Goal: Task Accomplishment & Management: Manage account settings

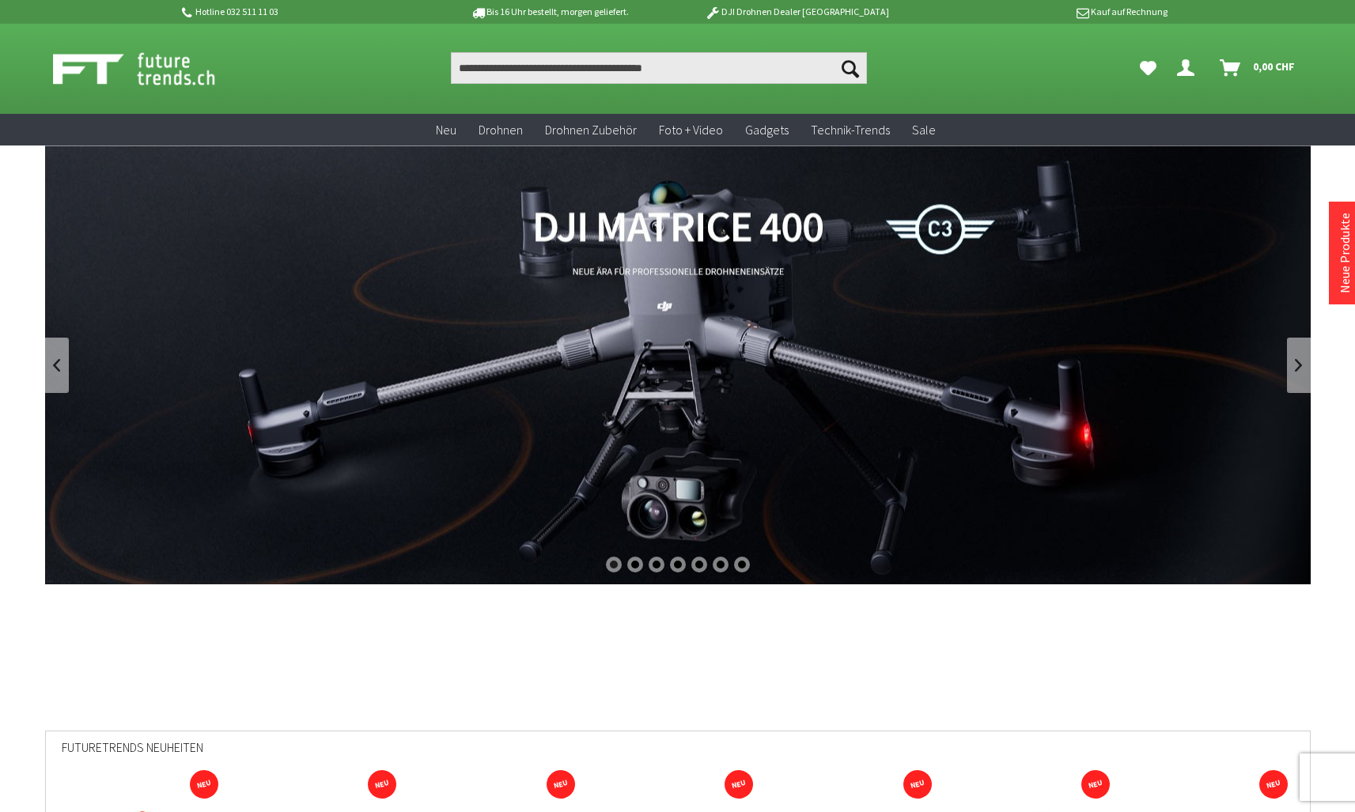
click at [1189, 65] on icon "Dein Konto" at bounding box center [1185, 61] width 17 height 13
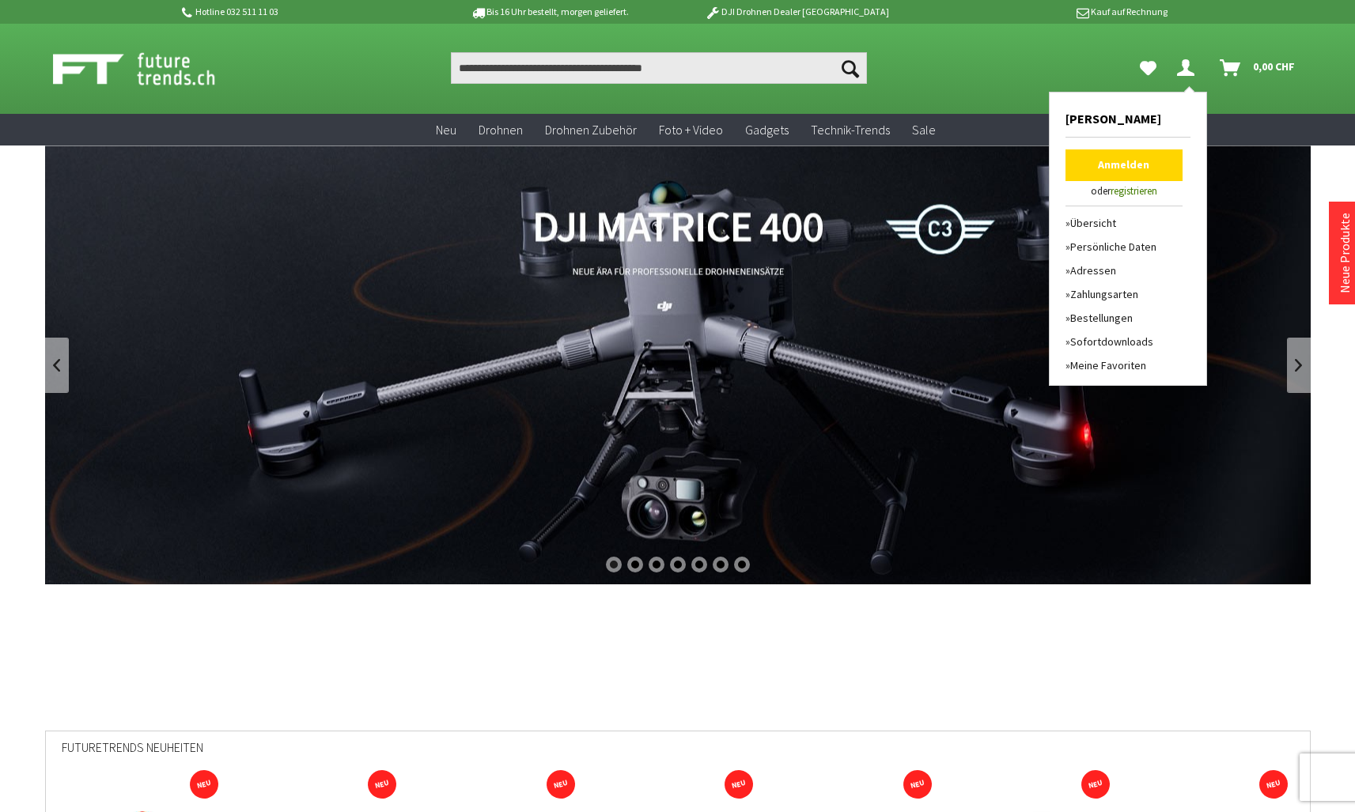
click at [1145, 165] on link "Anmelden" at bounding box center [1123, 165] width 117 height 32
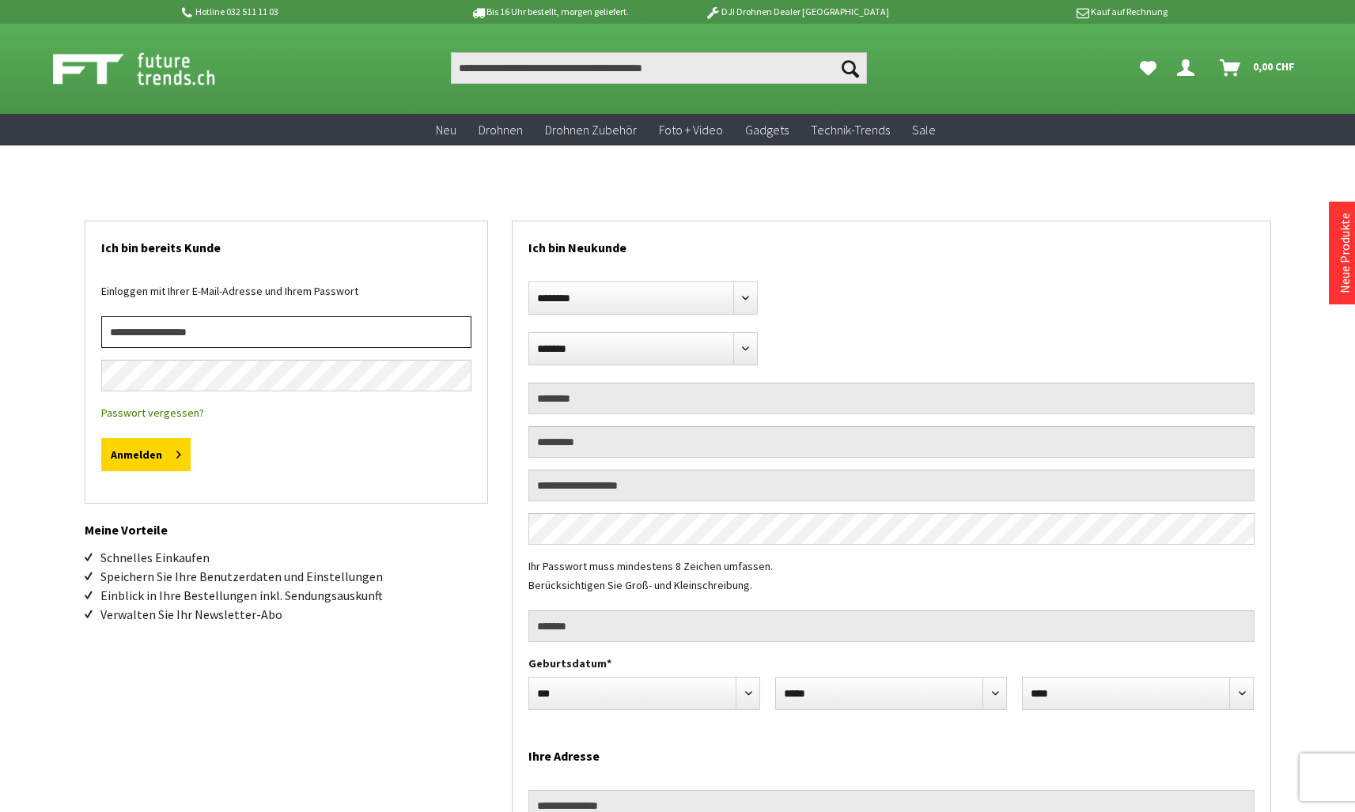
type input "**********"
click at [148, 449] on button "Anmelden" at bounding box center [145, 454] width 89 height 33
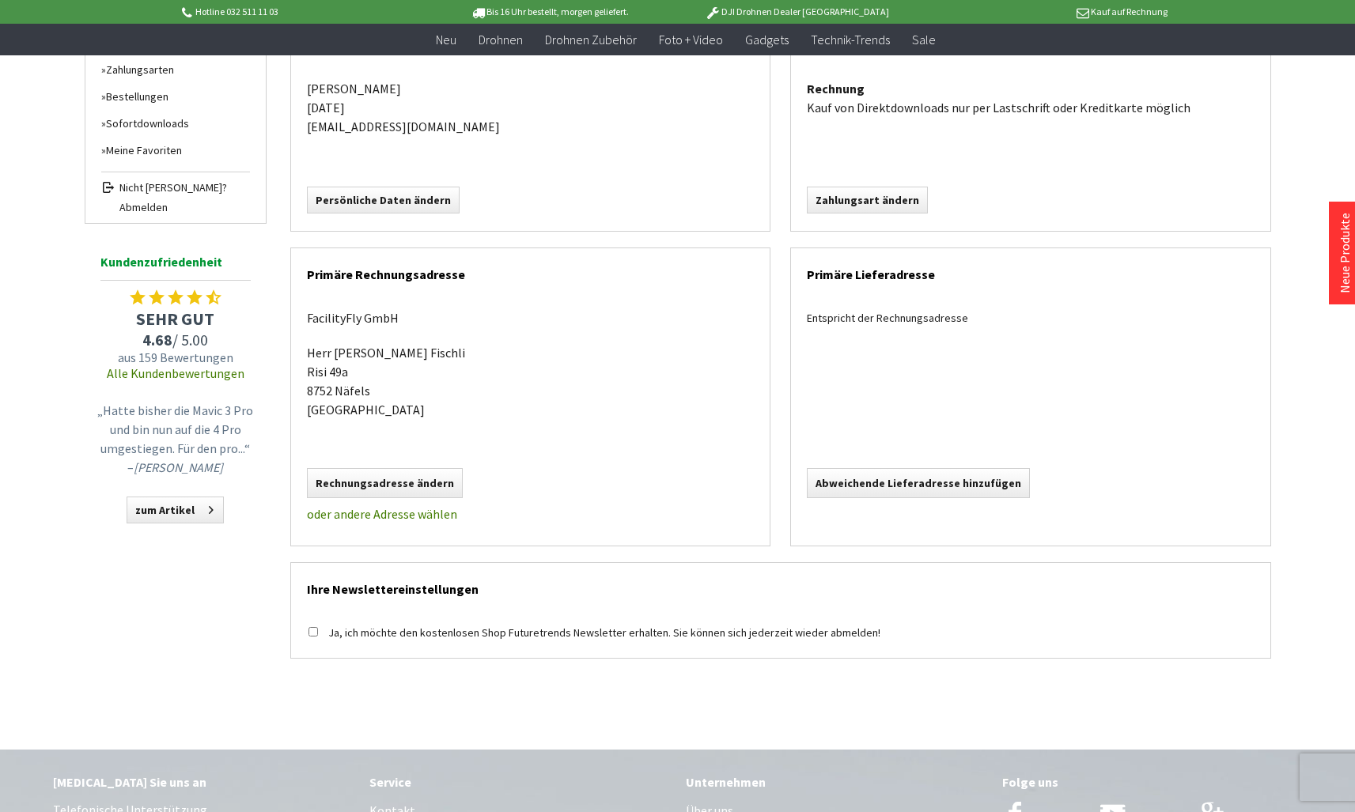
scroll to position [399, 0]
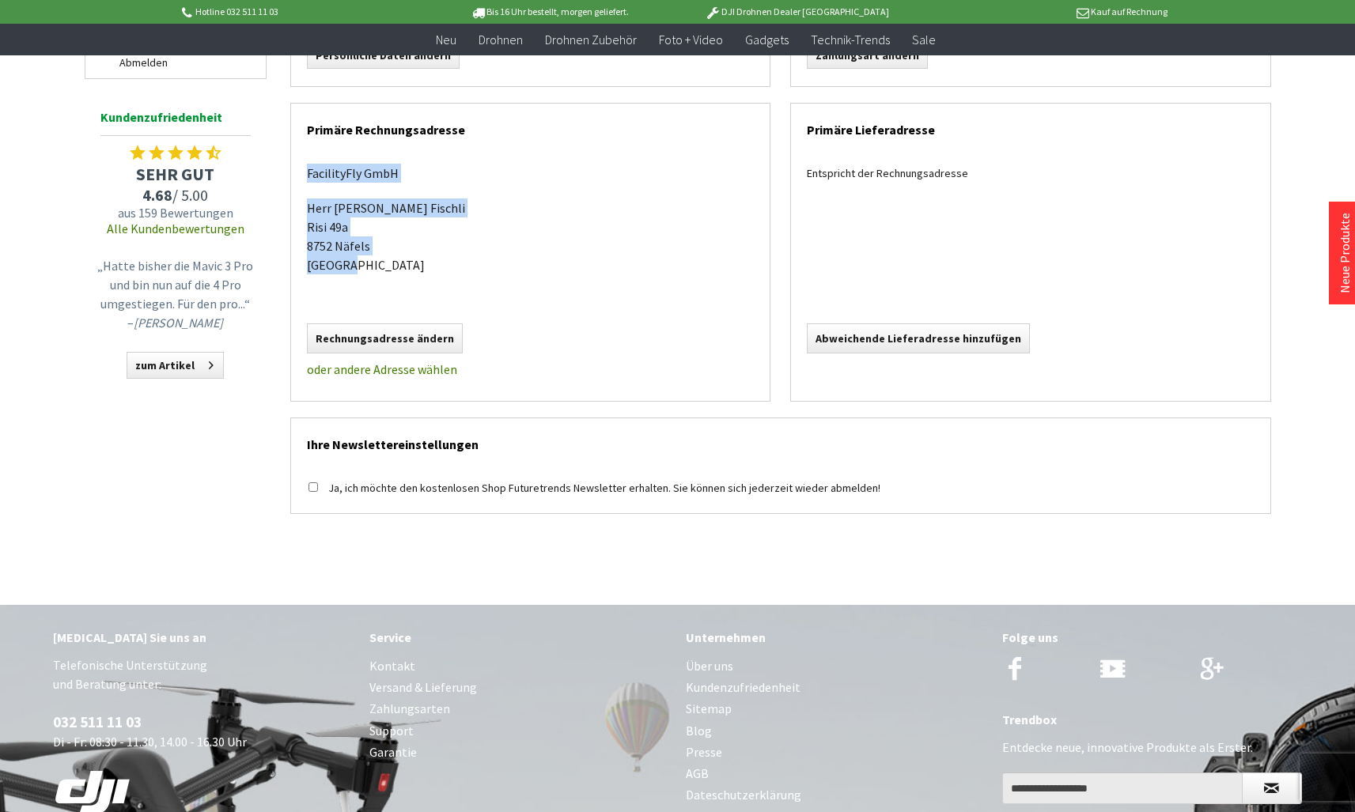
drag, startPoint x: 407, startPoint y: 266, endPoint x: 299, endPoint y: 180, distance: 138.0
click at [299, 180] on div "FacilityFly GmbH Herr Alois Fischli Risi 49a 8752 Näfels Schweiz" at bounding box center [530, 227] width 479 height 158
click at [497, 299] on div "FacilityFly GmbH Herr Alois Fischli Risi 49a 8752 Näfels Schweiz" at bounding box center [530, 227] width 479 height 158
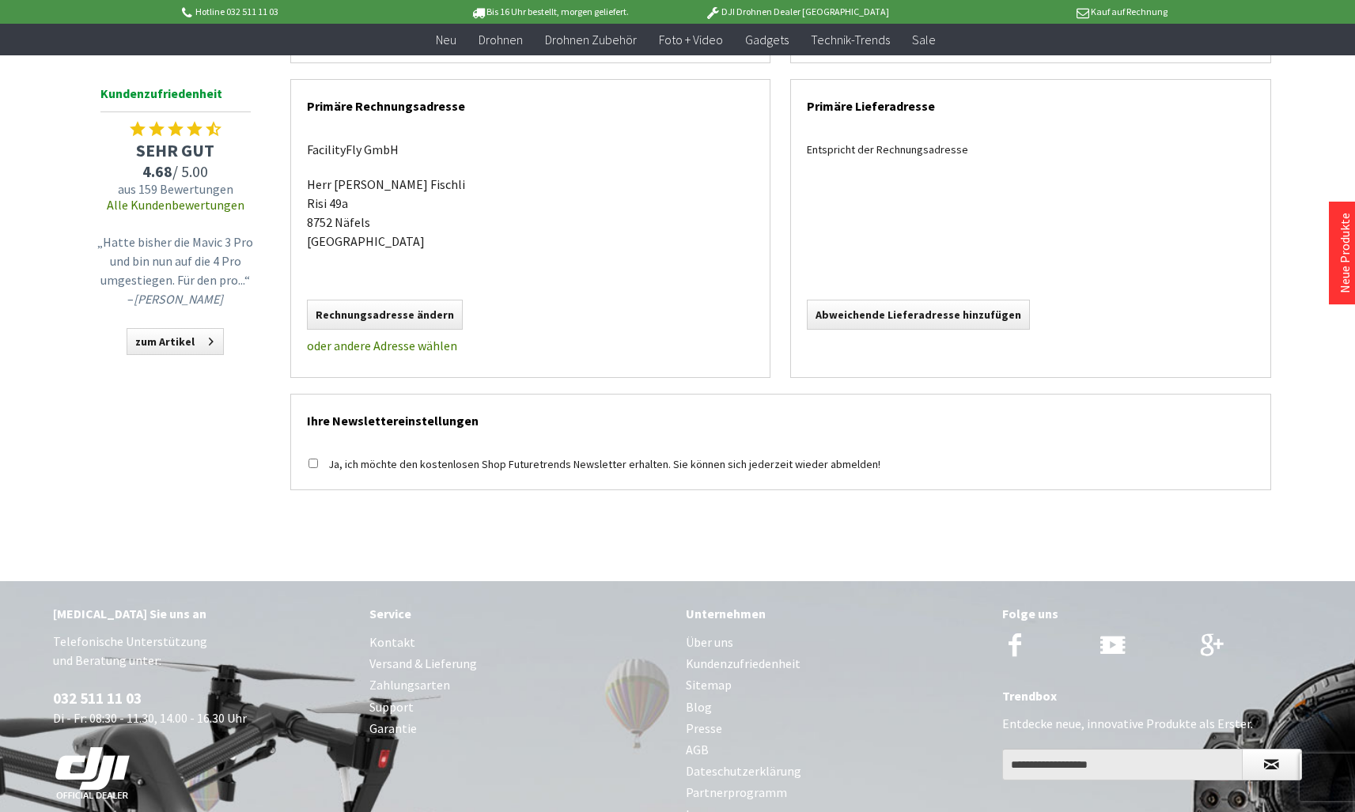
scroll to position [0, 0]
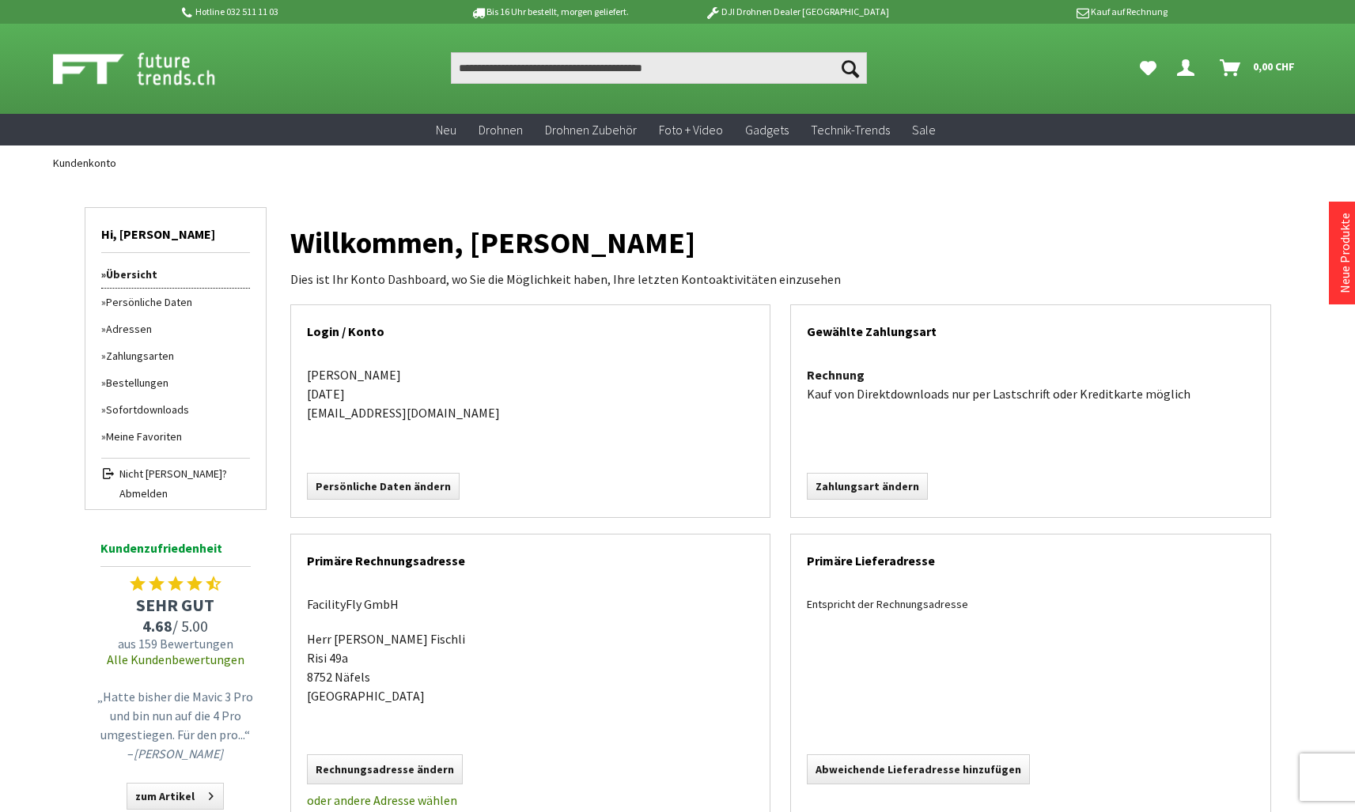
click at [152, 378] on link "Bestellungen" at bounding box center [175, 382] width 149 height 27
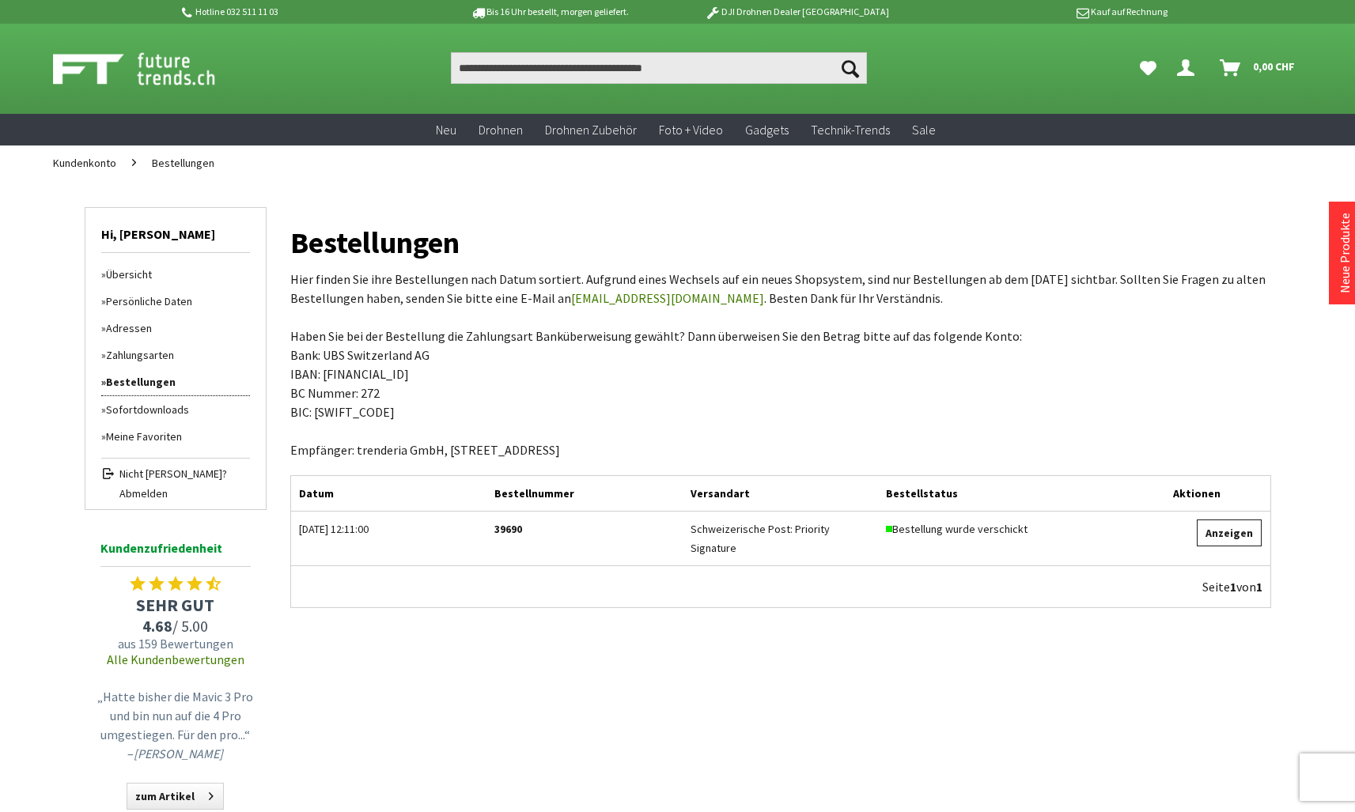
click at [1232, 536] on link "Anzeigen" at bounding box center [1229, 533] width 65 height 27
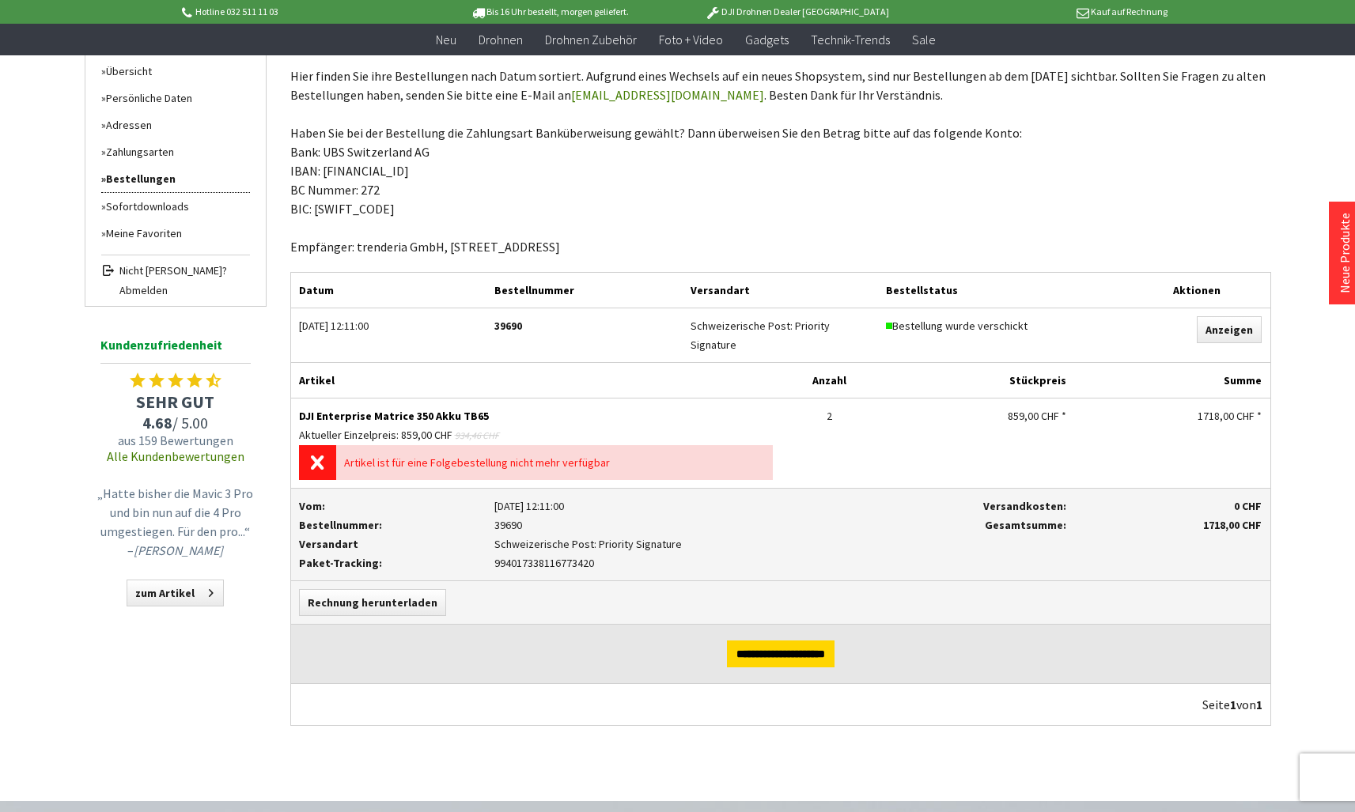
scroll to position [290, 0]
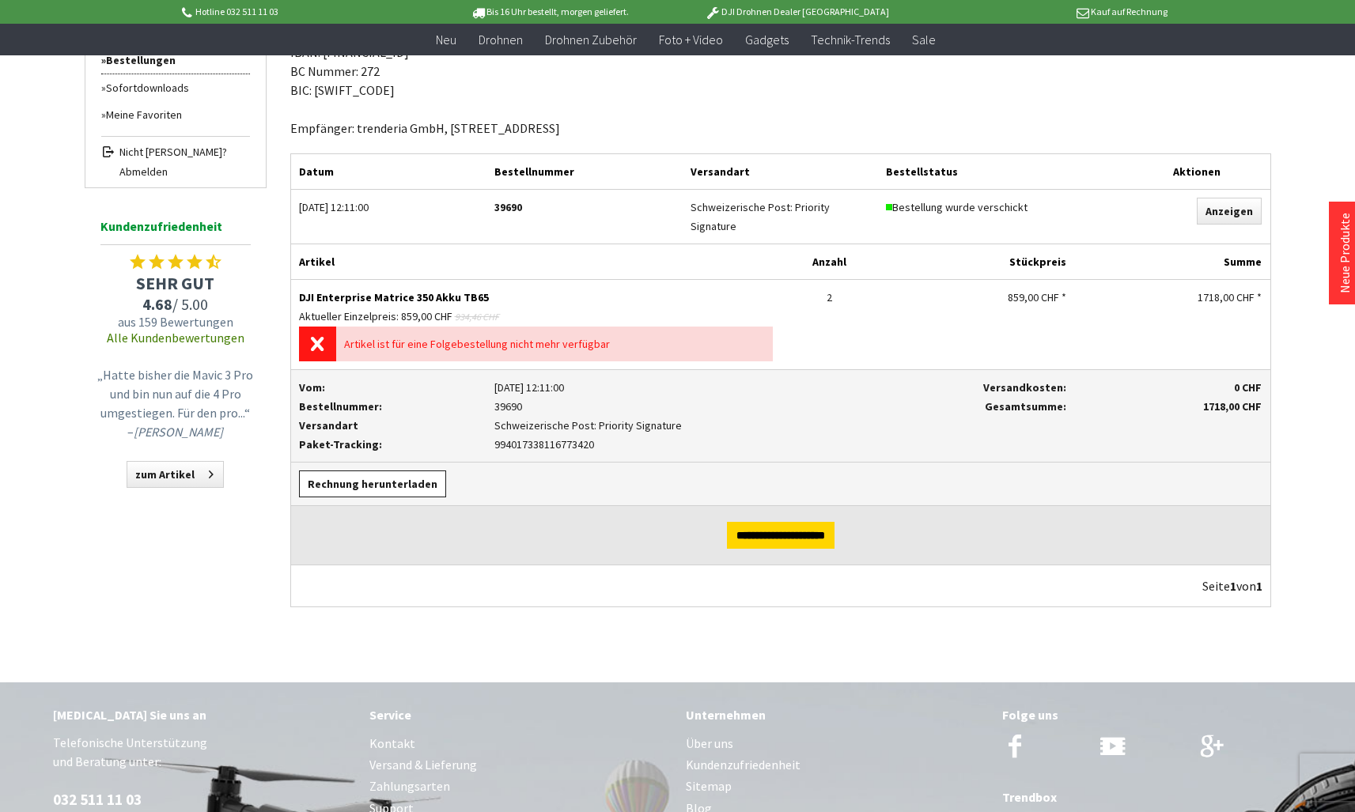
click at [389, 482] on link "Rechnung herunterladen" at bounding box center [372, 484] width 147 height 27
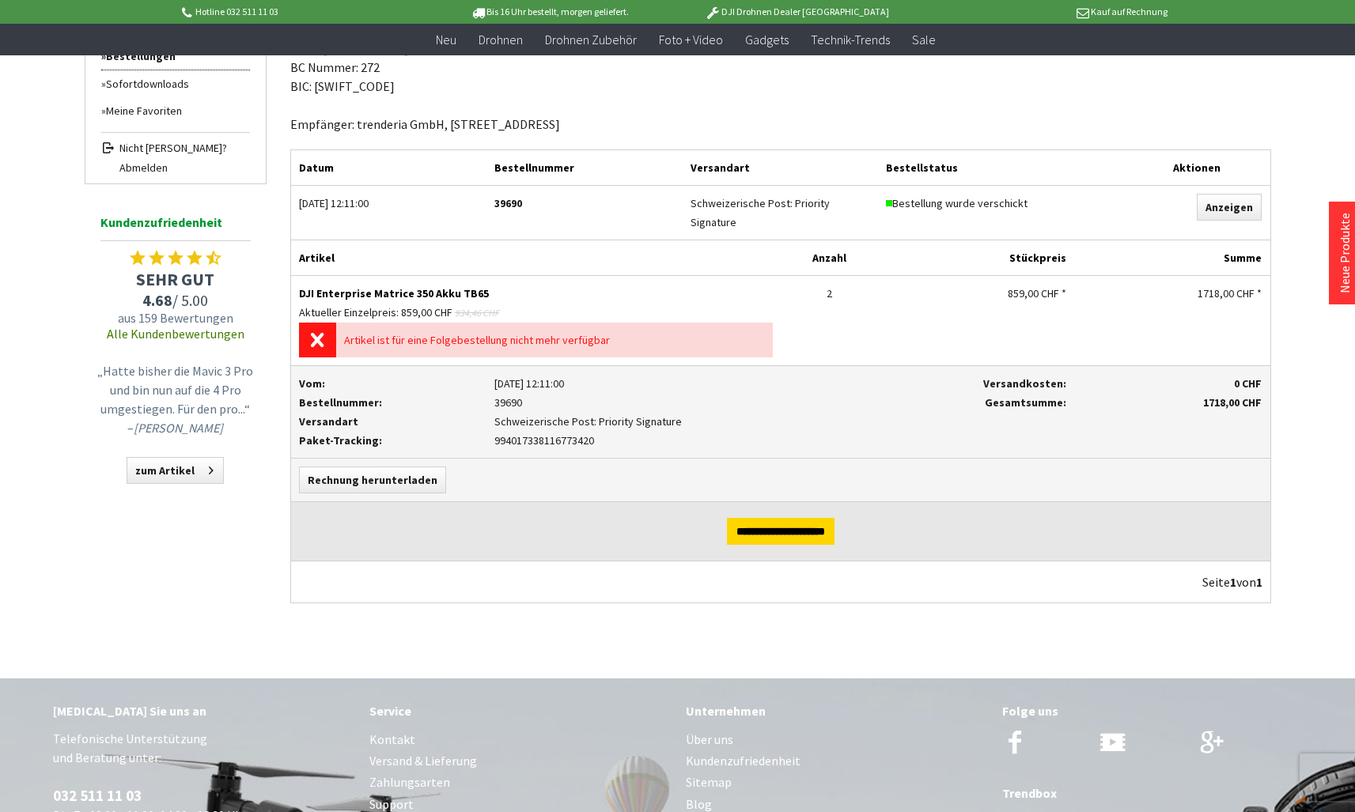
scroll to position [0, 0]
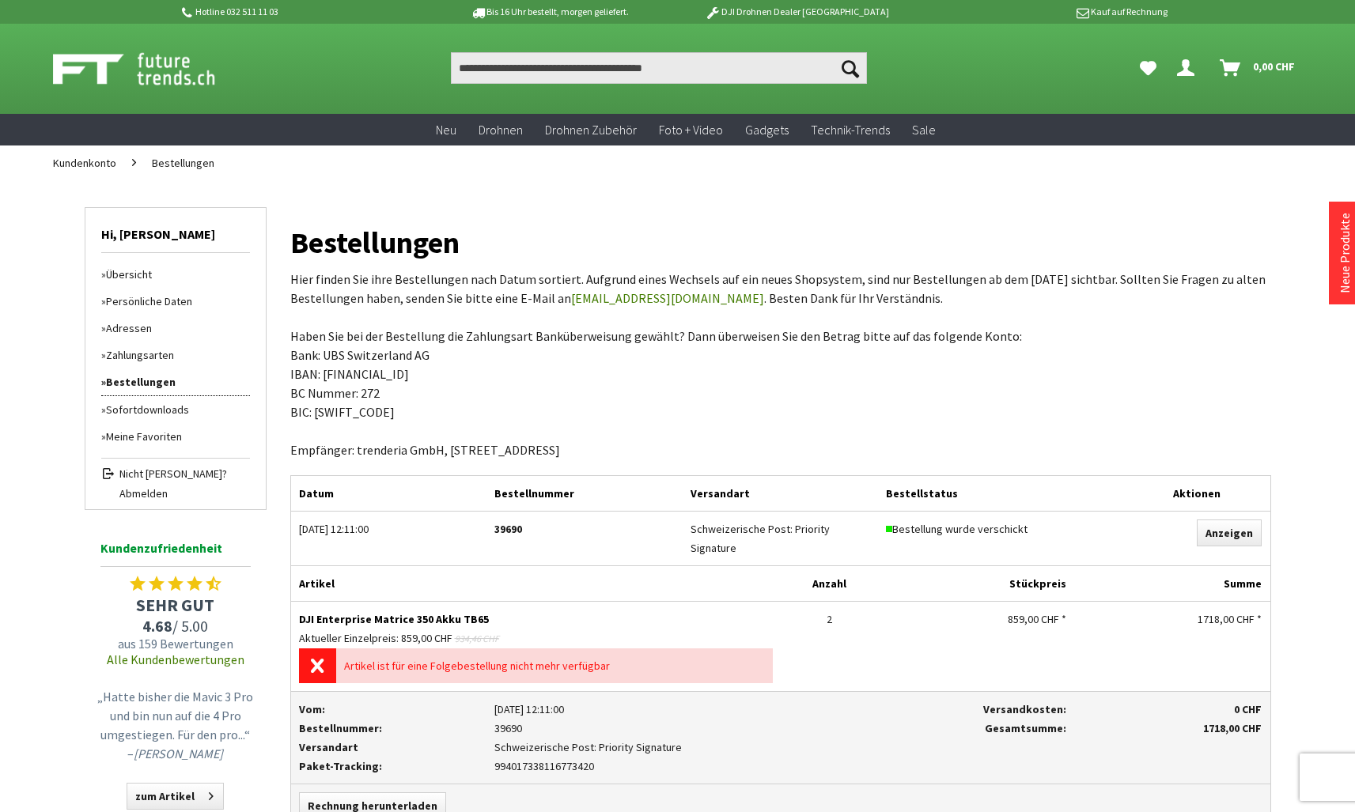
click at [1187, 68] on icon "Hi, Alois - Dein Konto" at bounding box center [1185, 61] width 17 height 13
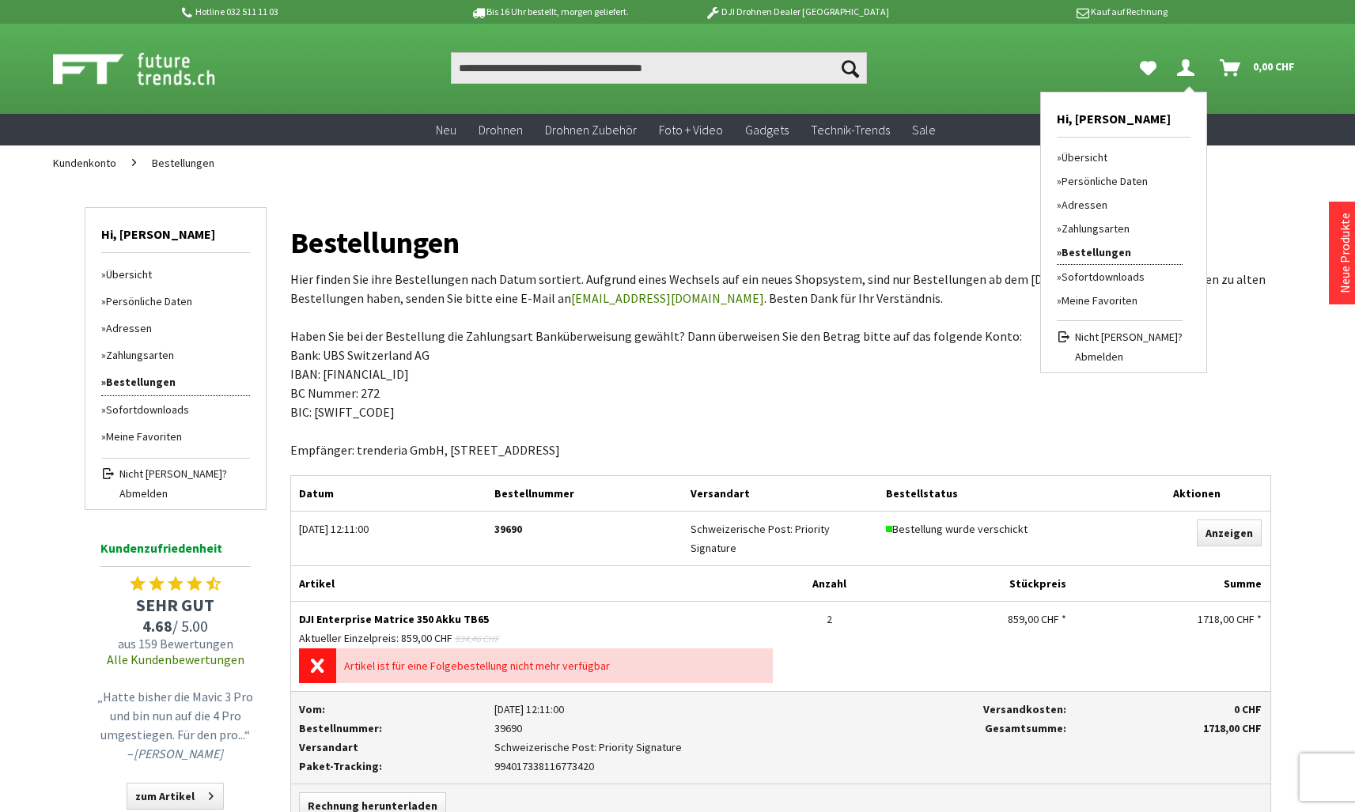
click at [1125, 358] on span "Abmelden" at bounding box center [1129, 357] width 108 height 16
